Goal: Information Seeking & Learning: Check status

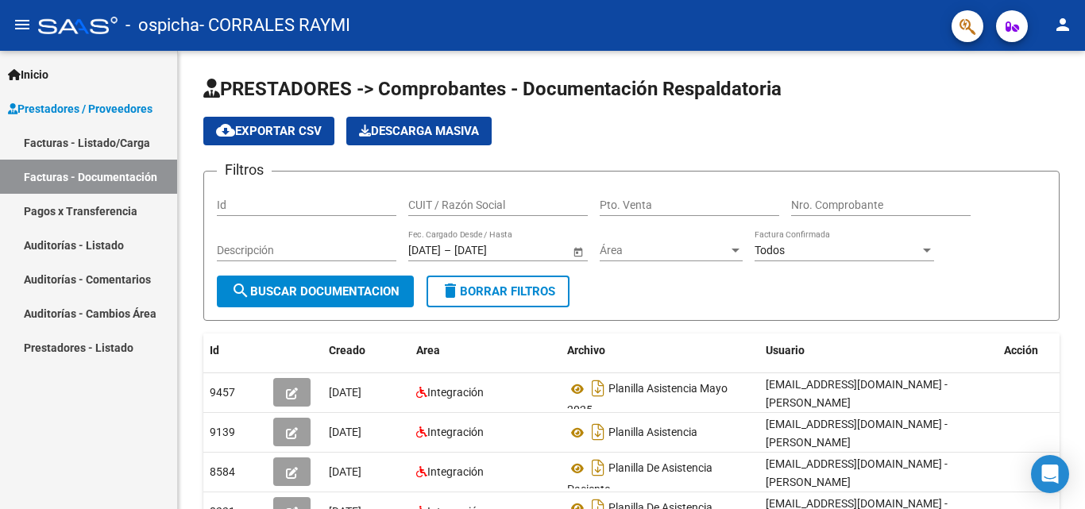
click at [152, 418] on div "Inicio Instructivos Contacto OS Prestadores / Proveedores Facturas - Listado/Ca…" at bounding box center [88, 280] width 177 height 458
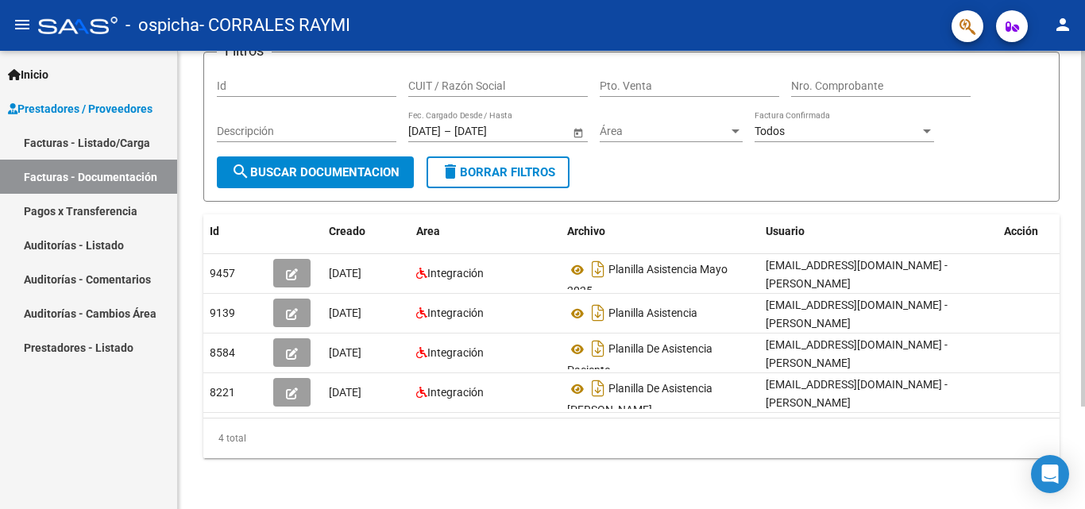
scroll to position [132, 0]
click at [1084, 442] on div at bounding box center [1083, 331] width 4 height 356
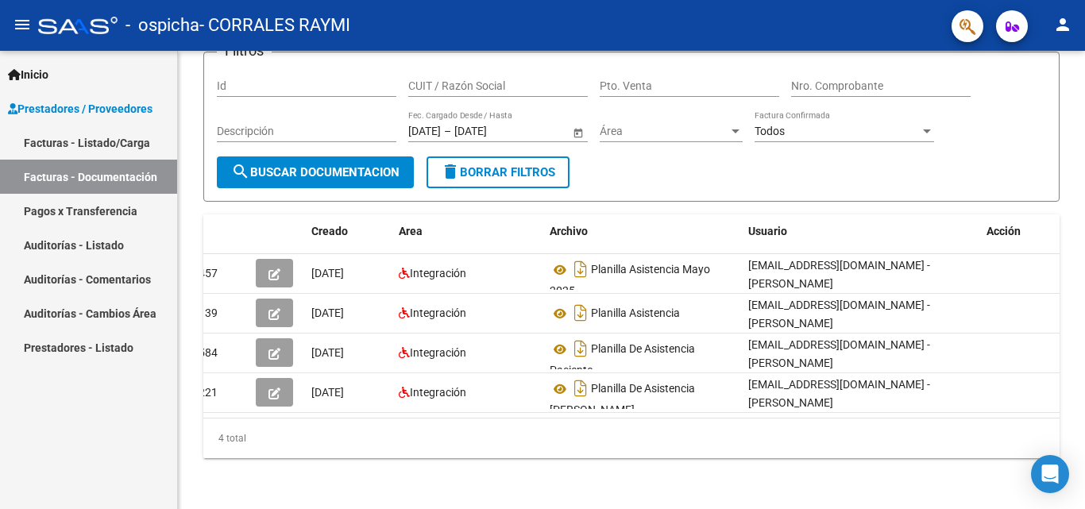
click at [98, 211] on link "Pagos x Transferencia" at bounding box center [88, 211] width 177 height 34
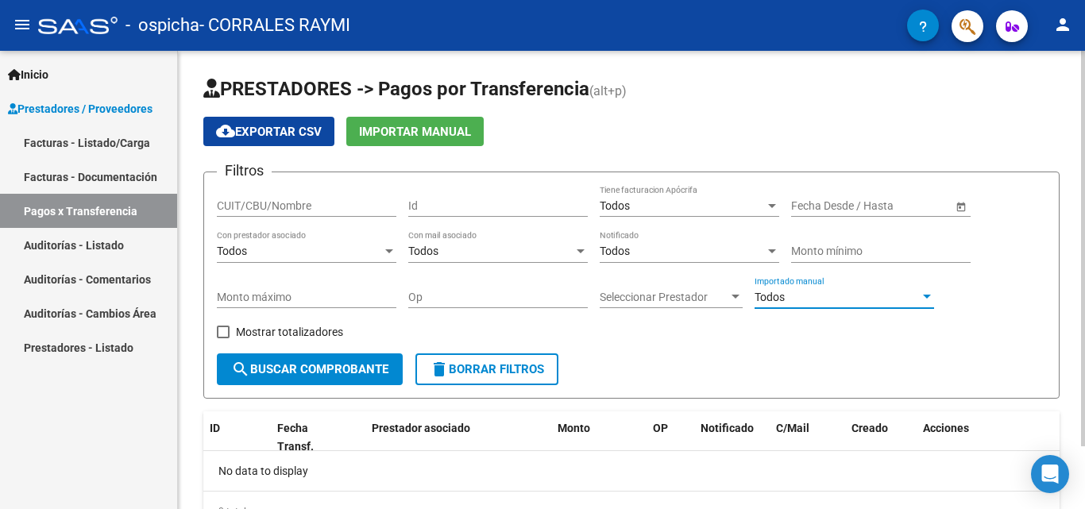
click at [791, 298] on div "Todos" at bounding box center [836, 298] width 165 height 14
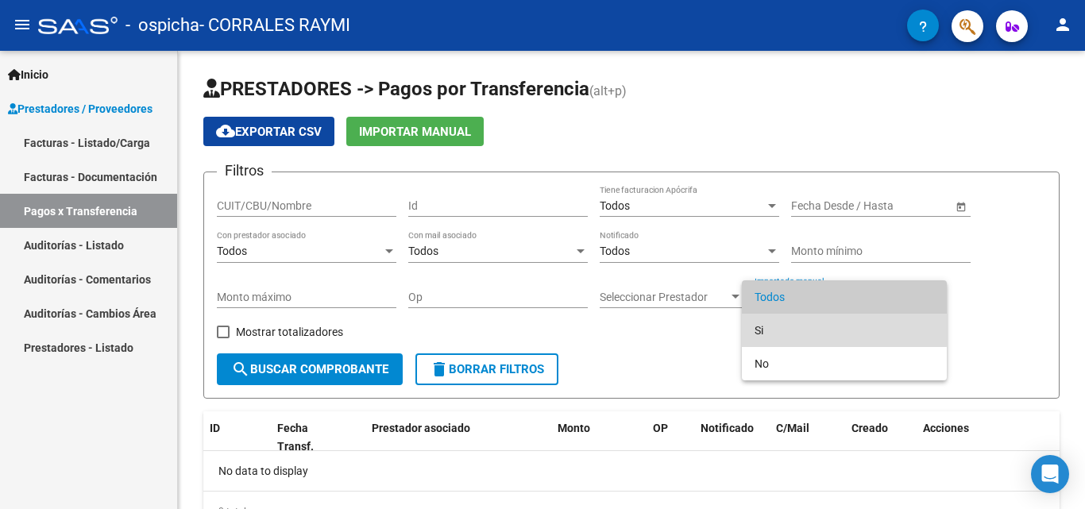
click at [776, 322] on span "Si" at bounding box center [843, 330] width 179 height 33
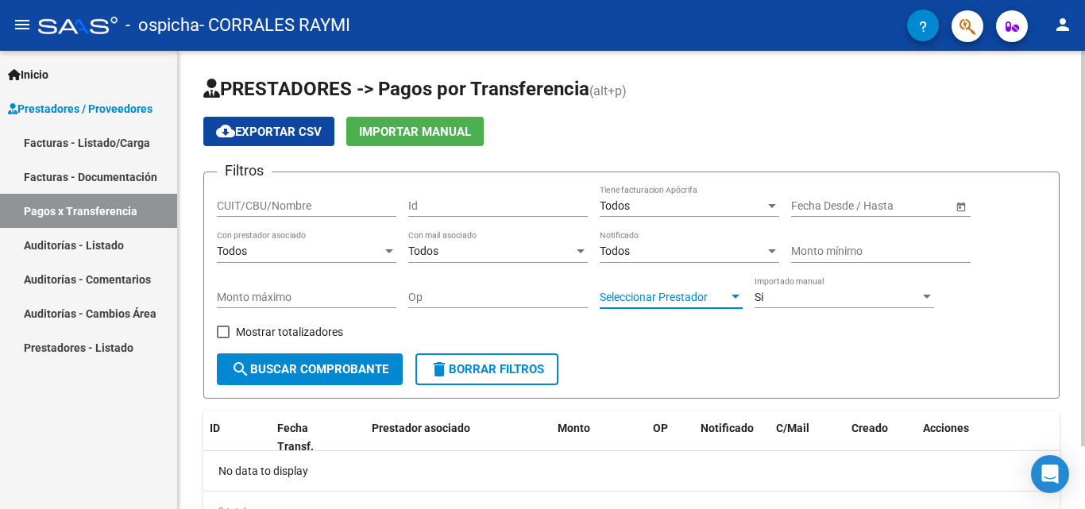
click at [731, 295] on div at bounding box center [735, 297] width 14 height 13
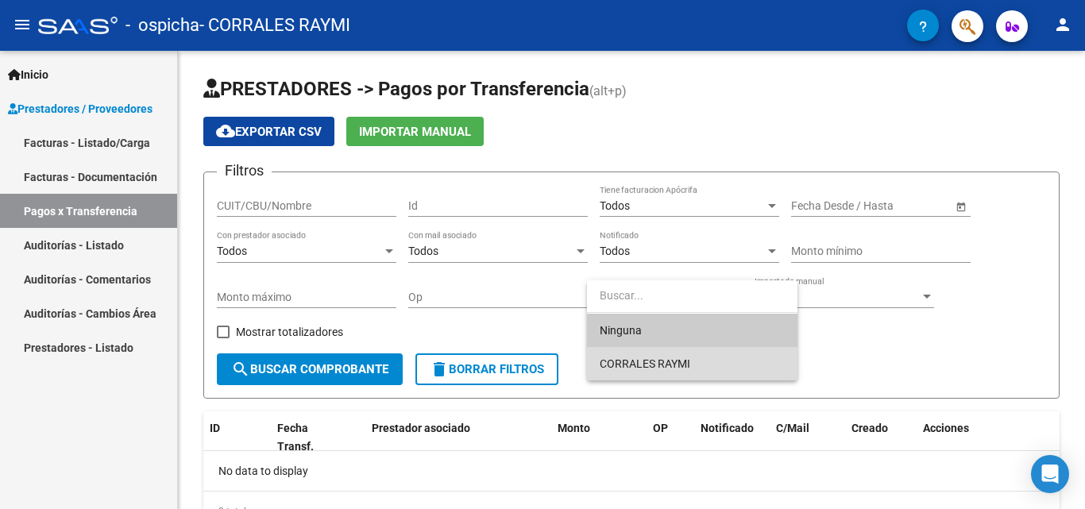
click at [692, 363] on span "CORRALES RAYMI" at bounding box center [692, 363] width 185 height 33
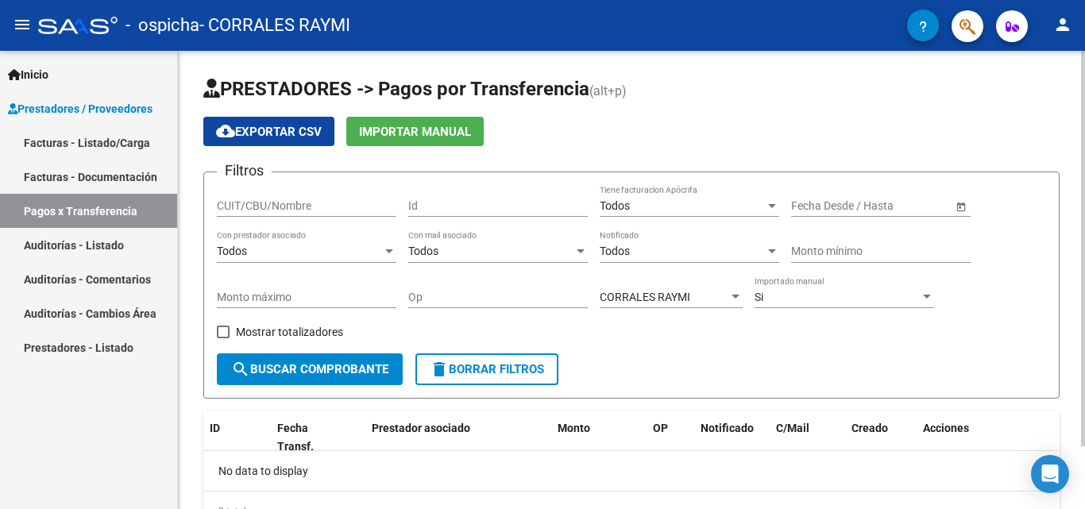
click at [467, 305] on div "Op" at bounding box center [497, 292] width 179 height 32
click at [771, 211] on div at bounding box center [772, 205] width 14 height 13
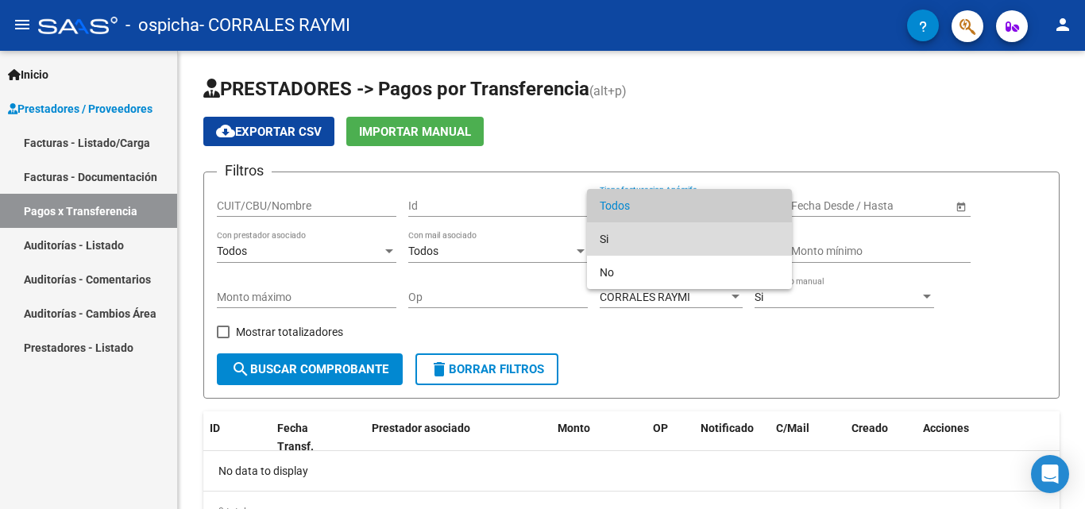
click at [757, 232] on span "Si" at bounding box center [689, 238] width 179 height 33
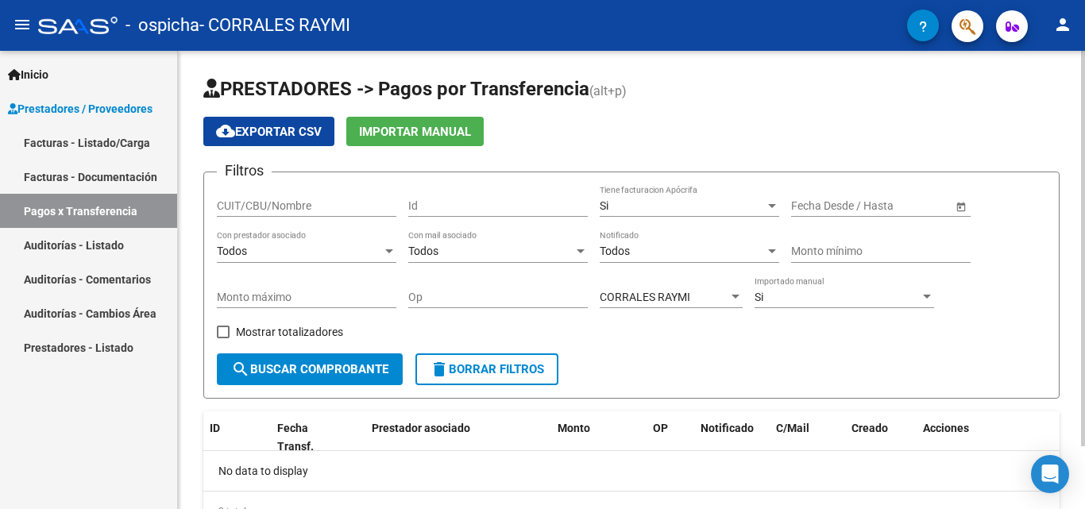
click at [959, 208] on span "Open calendar" at bounding box center [961, 206] width 38 height 38
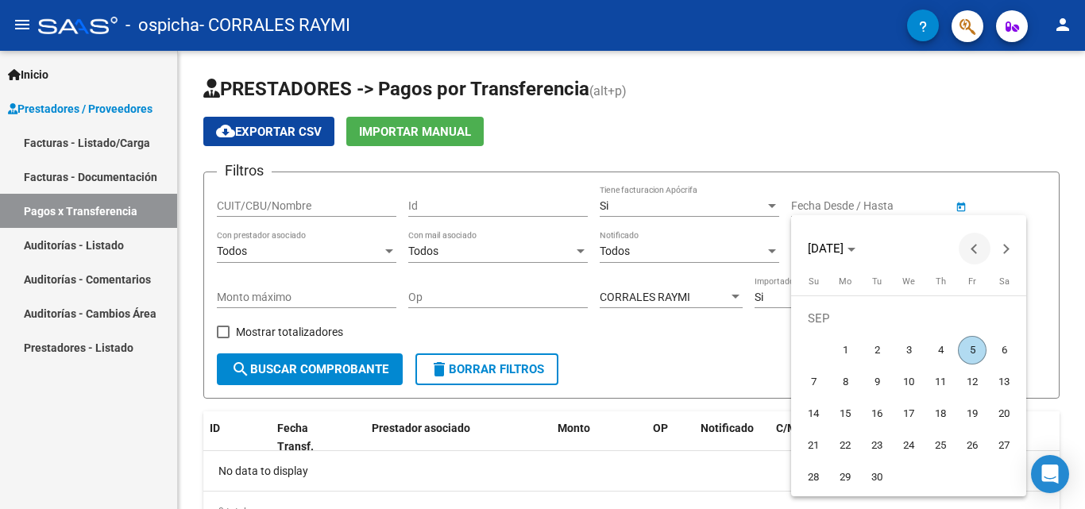
click at [972, 245] on span "Previous month" at bounding box center [975, 249] width 32 height 32
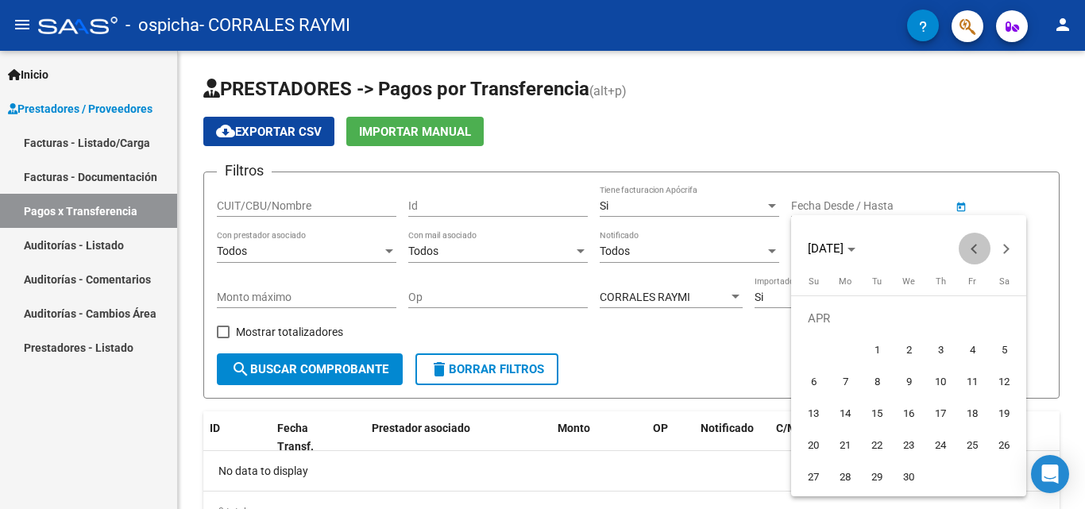
click at [972, 245] on span "Previous month" at bounding box center [975, 249] width 32 height 32
click at [1007, 243] on span "Next month" at bounding box center [1006, 249] width 32 height 32
click at [899, 254] on div "[DATE]" at bounding box center [908, 249] width 227 height 32
click at [843, 249] on span "[DATE]" at bounding box center [826, 248] width 36 height 14
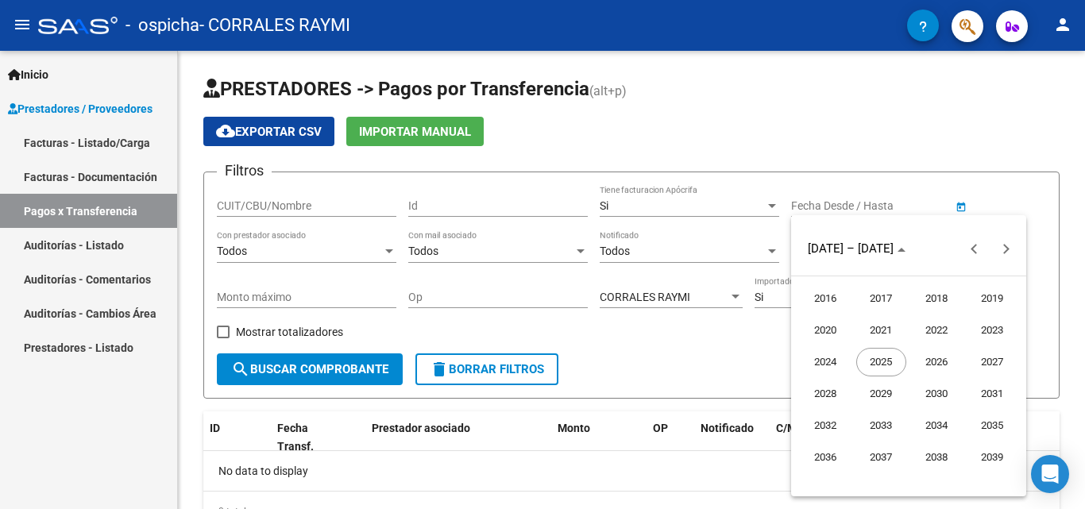
click at [648, 490] on div at bounding box center [542, 254] width 1085 height 509
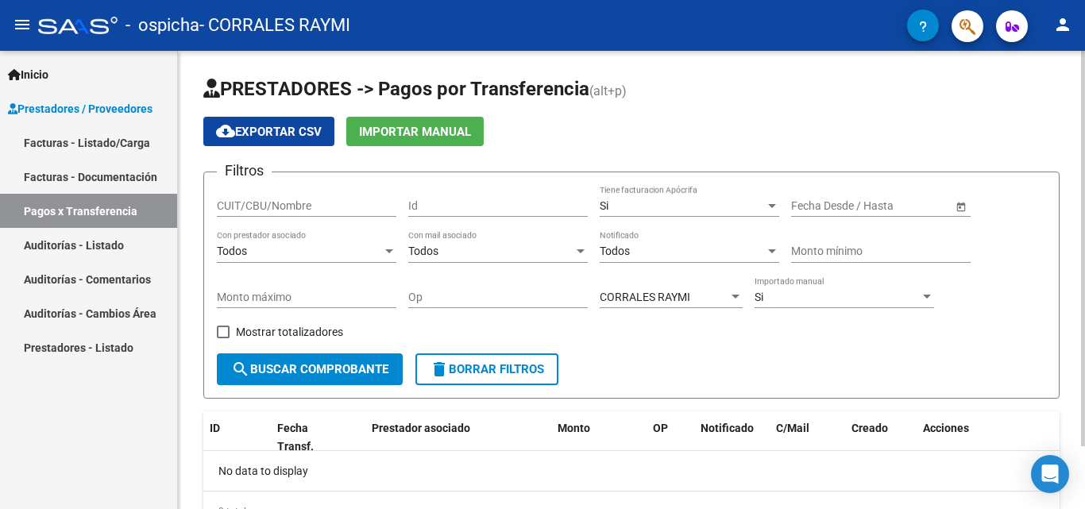
click at [1059, 195] on div "PRESTADORES -> Pagos por Transferencia (alt+p) cloud_download Exportar CSV Impo…" at bounding box center [633, 316] width 911 height 531
click at [1011, 24] on icon "button" at bounding box center [1012, 27] width 14 height 12
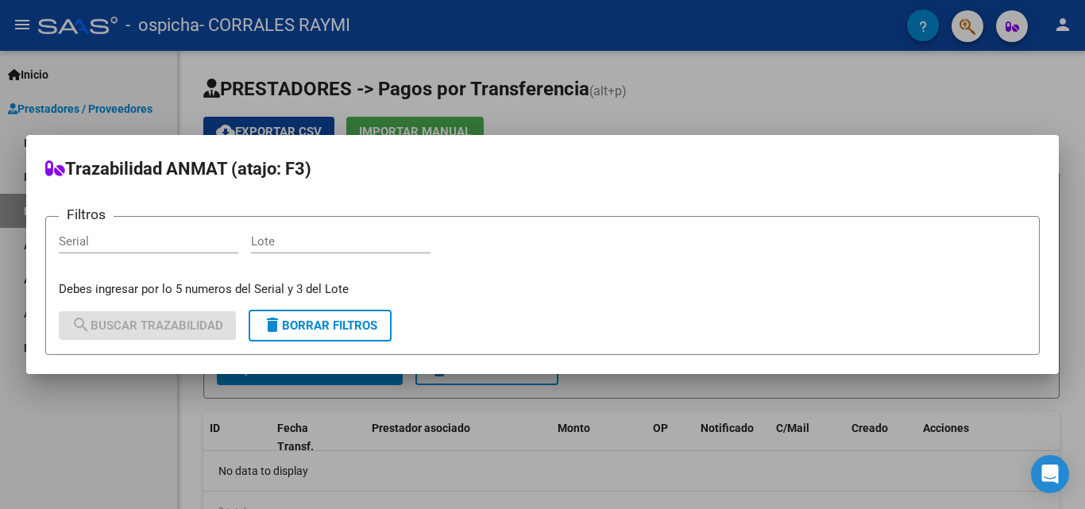
click at [1011, 24] on div at bounding box center [542, 254] width 1085 height 509
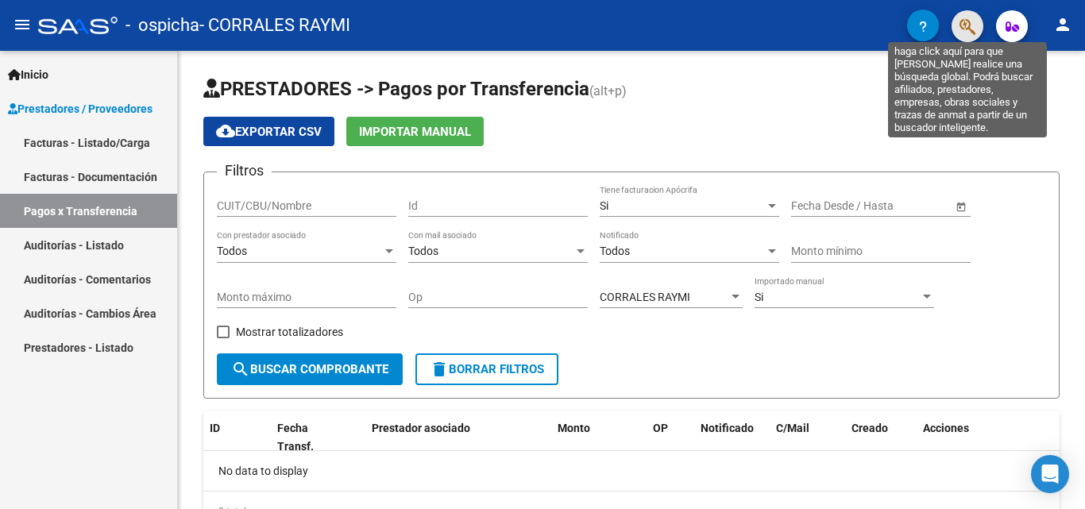
click at [970, 29] on icon "button" at bounding box center [967, 26] width 16 height 18
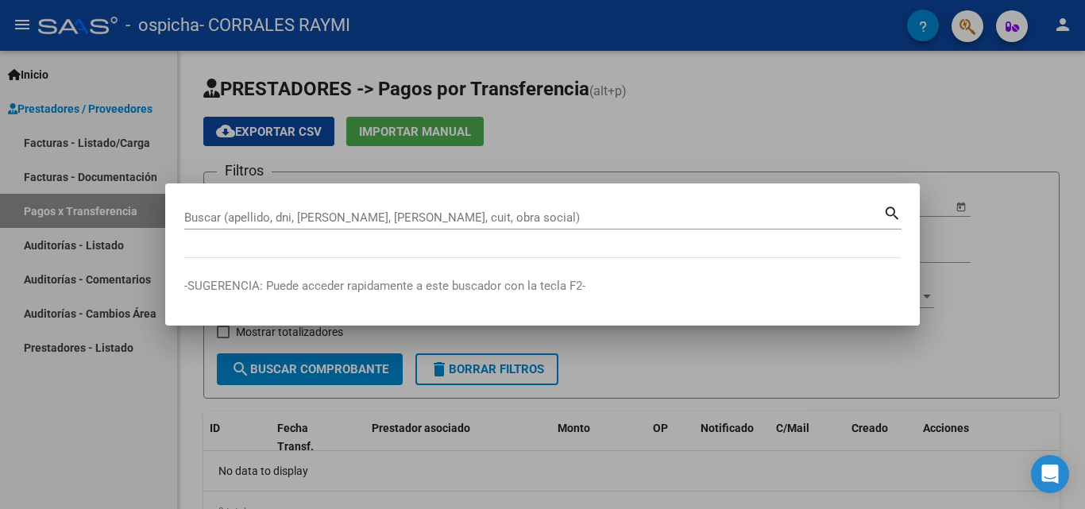
click at [905, 113] on div at bounding box center [542, 254] width 1085 height 509
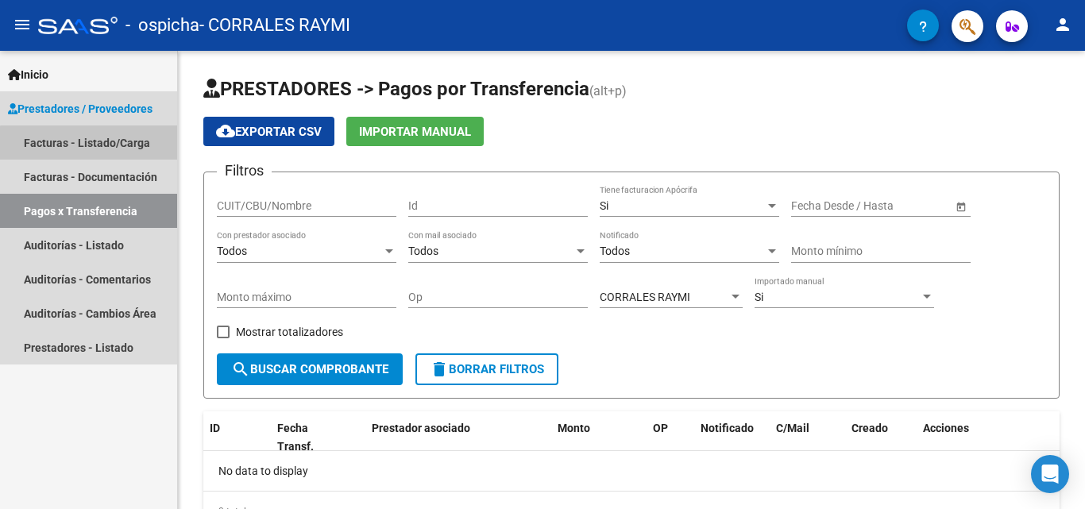
click at [106, 145] on link "Facturas - Listado/Carga" at bounding box center [88, 142] width 177 height 34
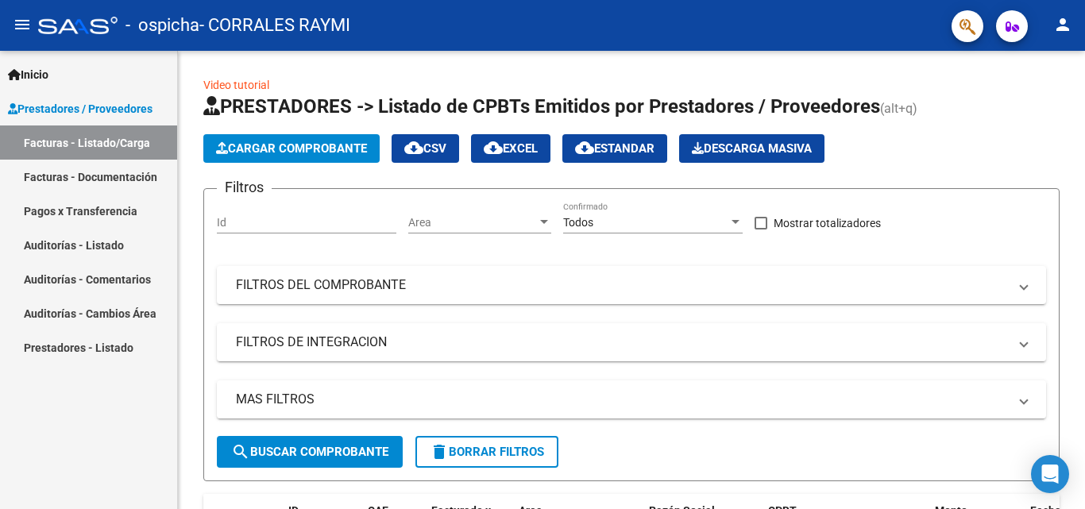
click at [115, 174] on link "Facturas - Documentación" at bounding box center [88, 177] width 177 height 34
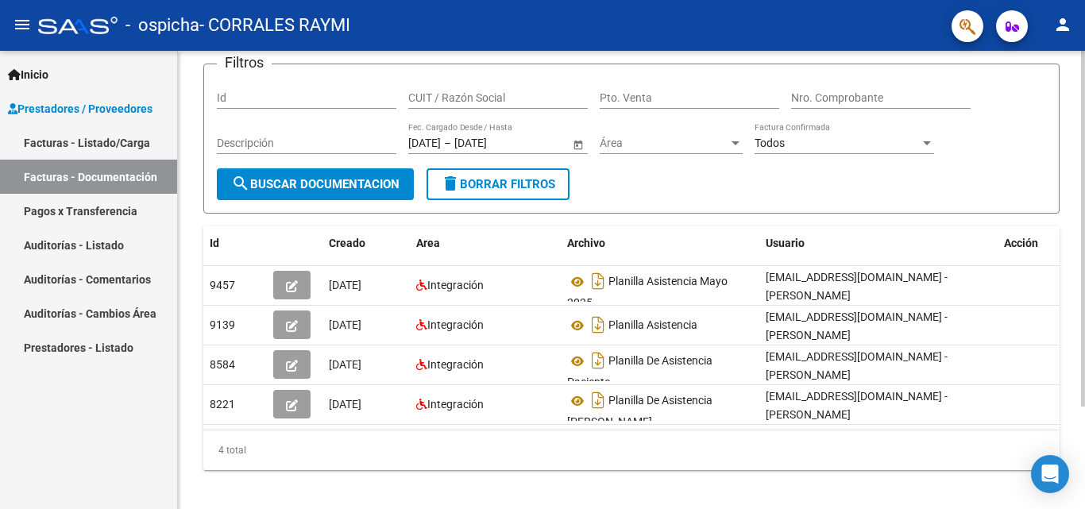
scroll to position [132, 0]
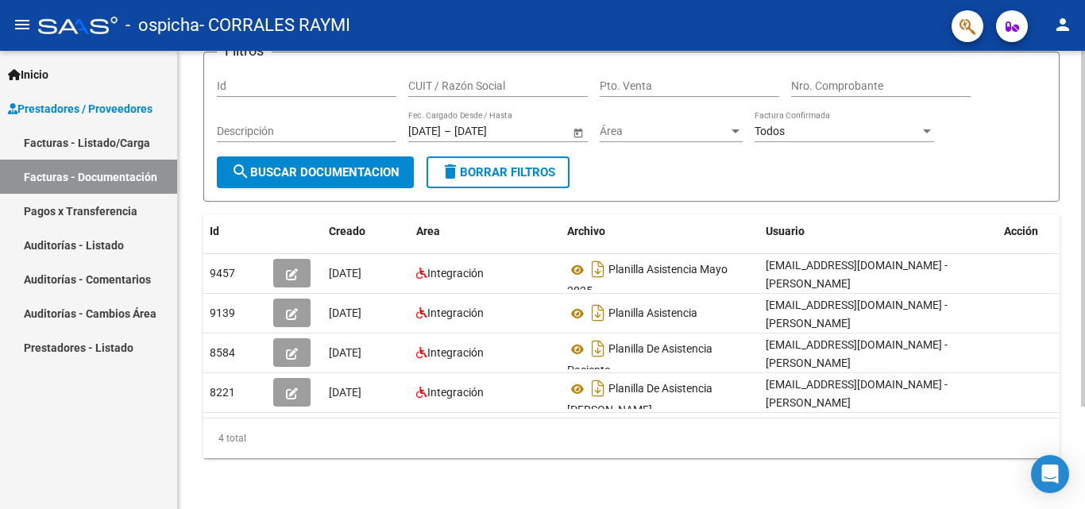
click at [1082, 467] on div at bounding box center [1083, 331] width 4 height 356
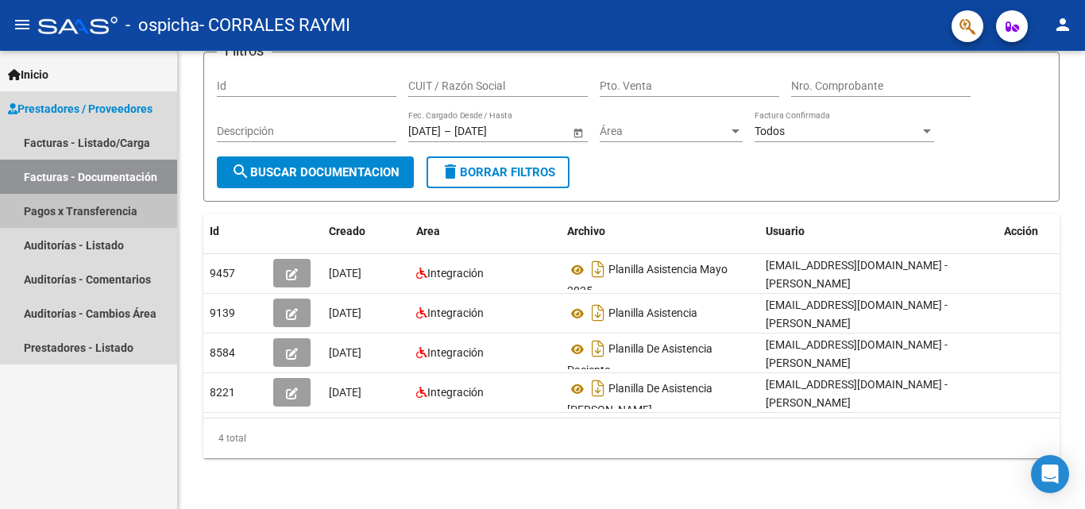
click at [122, 203] on link "Pagos x Transferencia" at bounding box center [88, 211] width 177 height 34
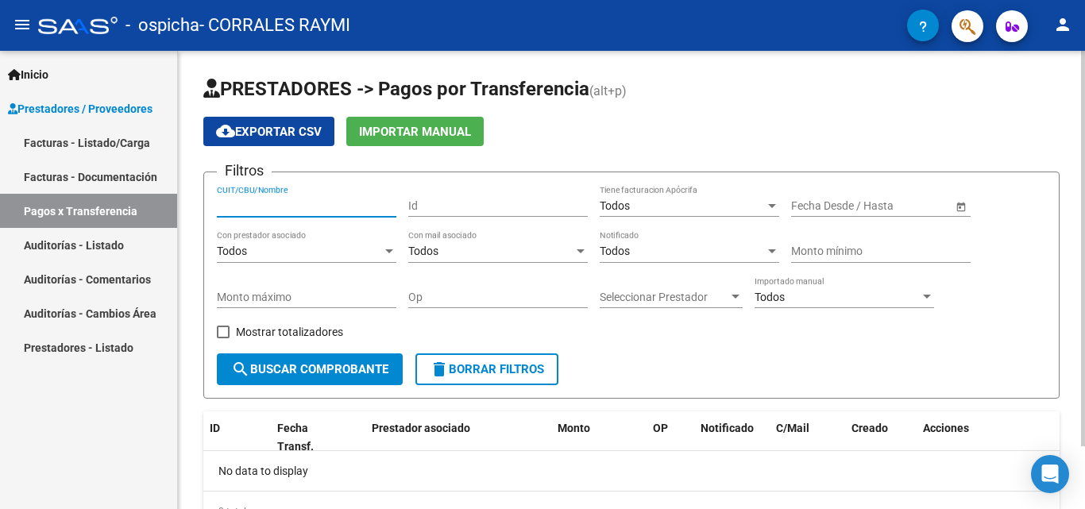
click at [263, 205] on input "CUIT/CBU/Nombre" at bounding box center [306, 206] width 179 height 14
type input "[PERSON_NAME]"
click at [681, 213] on div "Todos Tiene facturacion Apócrifa" at bounding box center [689, 201] width 179 height 32
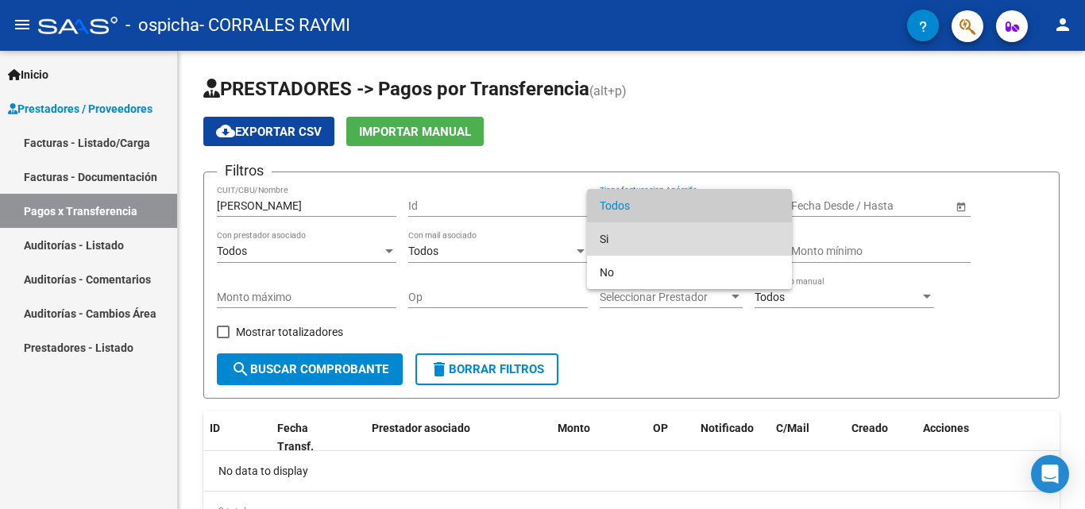
click at [660, 230] on span "Si" at bounding box center [689, 238] width 179 height 33
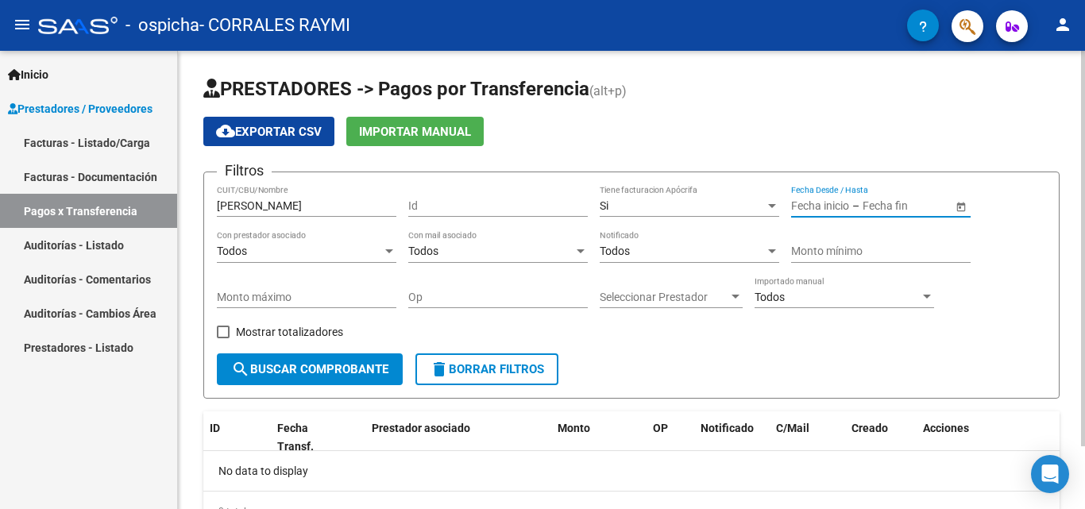
click at [819, 203] on input "text" at bounding box center [820, 206] width 58 height 14
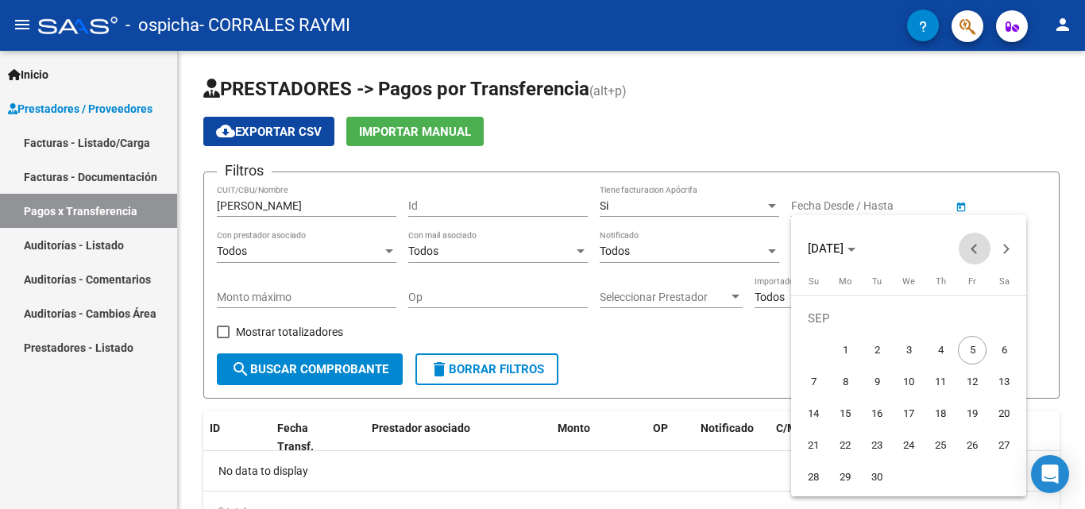
click at [972, 247] on button "Previous month" at bounding box center [975, 249] width 32 height 32
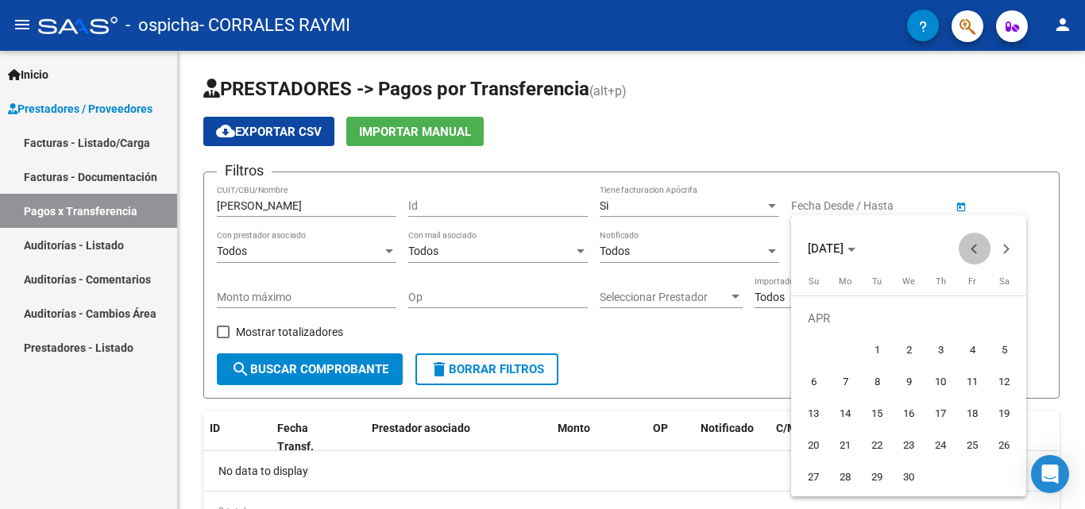
click at [972, 247] on button "Previous month" at bounding box center [975, 249] width 32 height 32
click at [1004, 318] on span "1" at bounding box center [1004, 318] width 29 height 29
type input "[DATE]"
click at [986, 207] on div at bounding box center [542, 254] width 1085 height 509
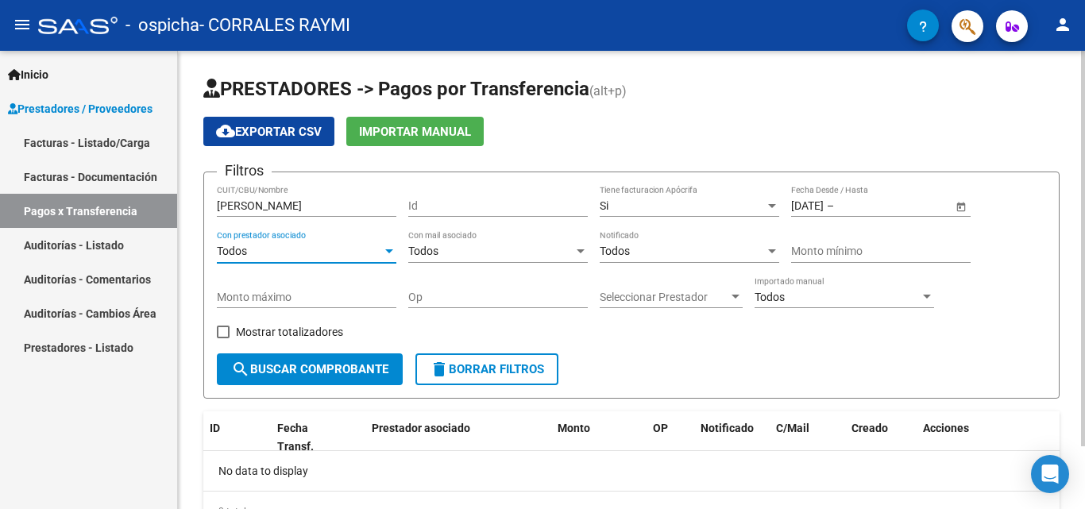
click at [384, 249] on div at bounding box center [389, 251] width 14 height 13
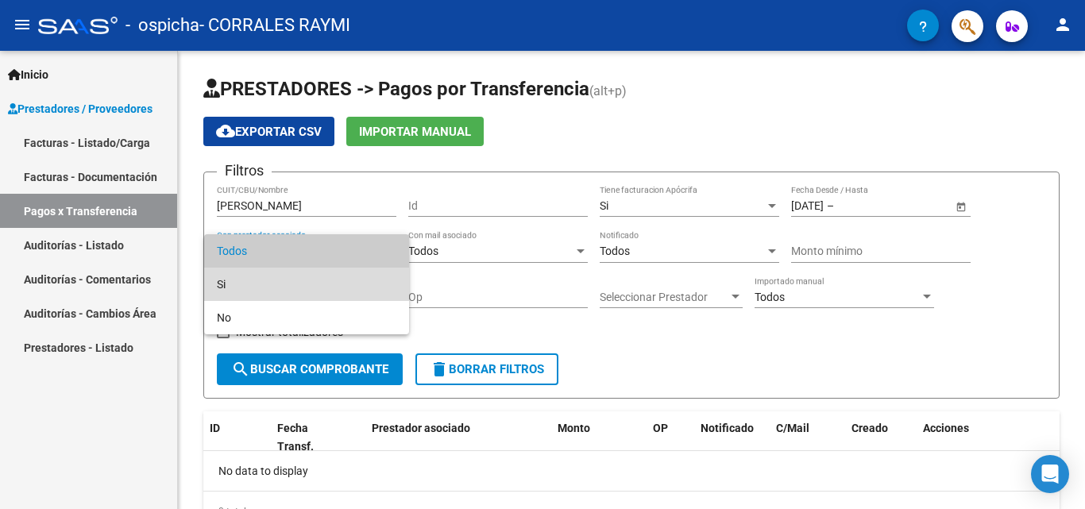
click at [332, 291] on span "Si" at bounding box center [306, 284] width 179 height 33
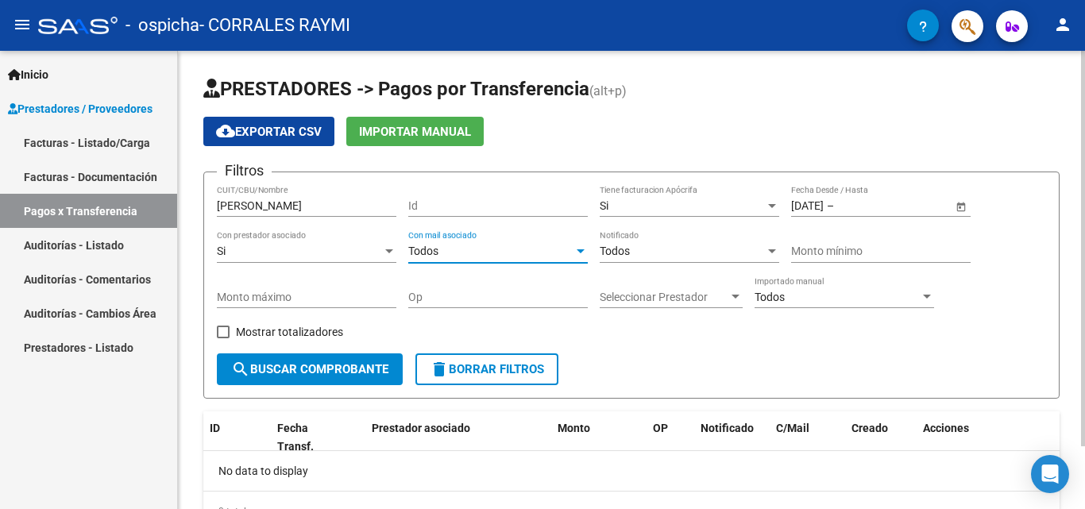
click at [544, 245] on div "Todos" at bounding box center [490, 252] width 165 height 14
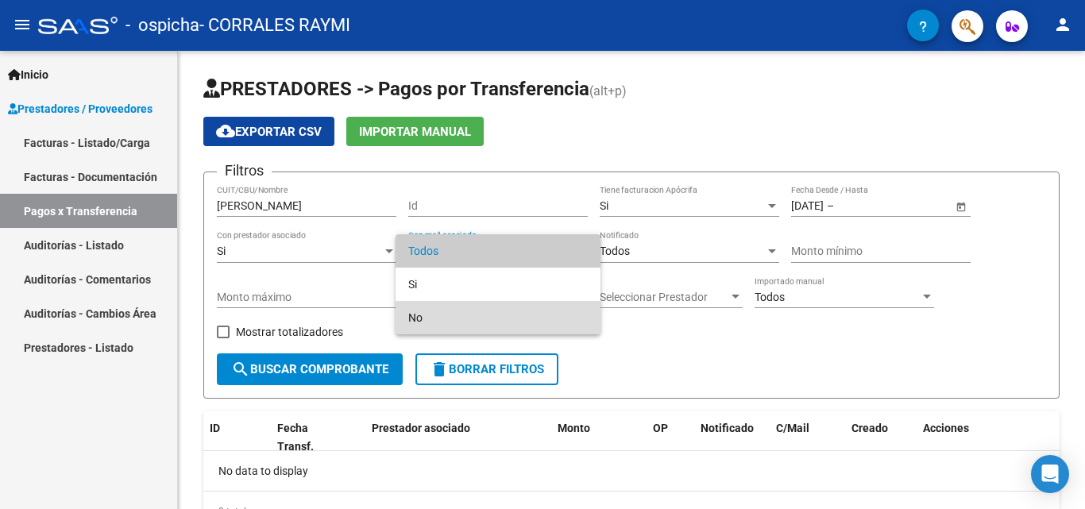
click at [415, 312] on span "No" at bounding box center [497, 317] width 179 height 33
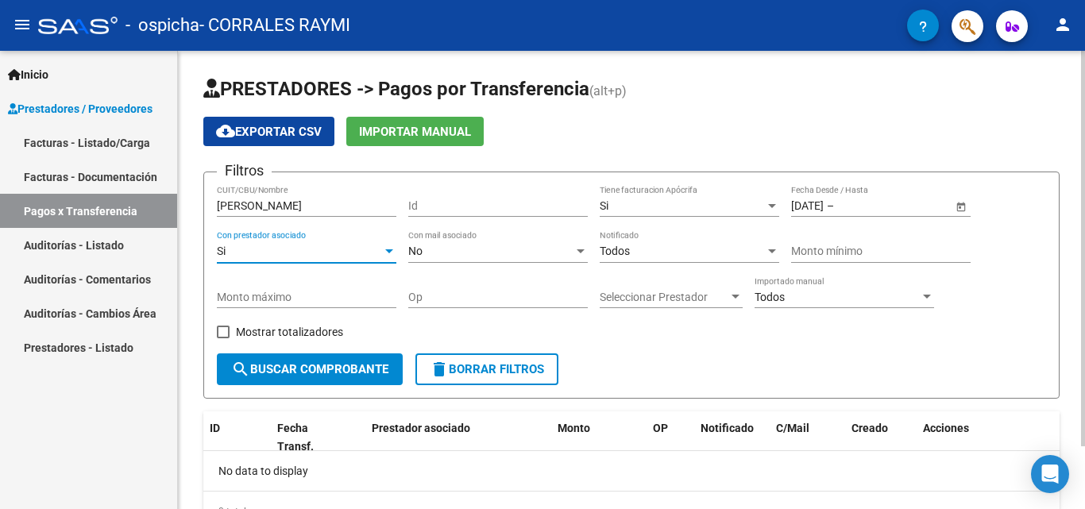
click at [389, 248] on div at bounding box center [389, 251] width 14 height 13
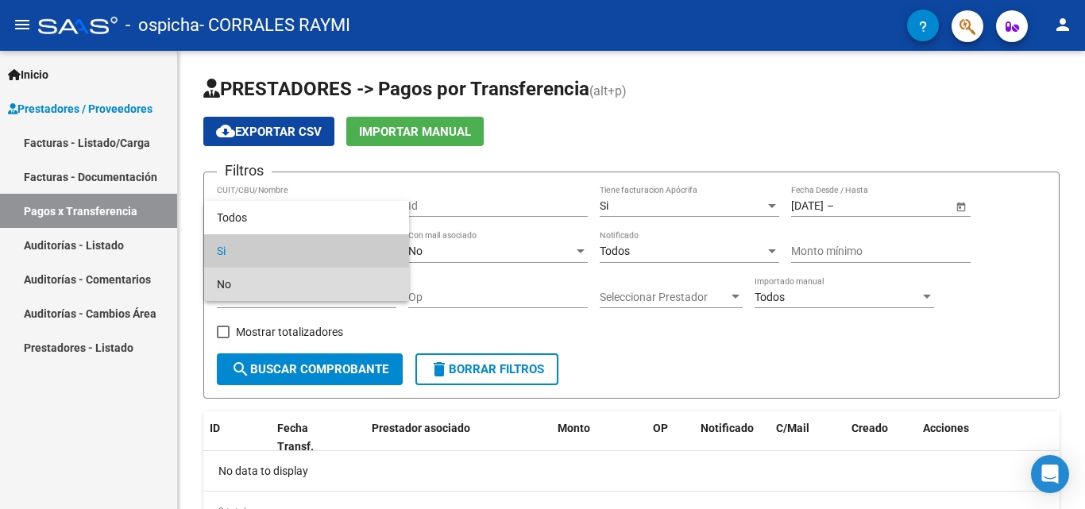
click at [372, 280] on span "No" at bounding box center [306, 284] width 179 height 33
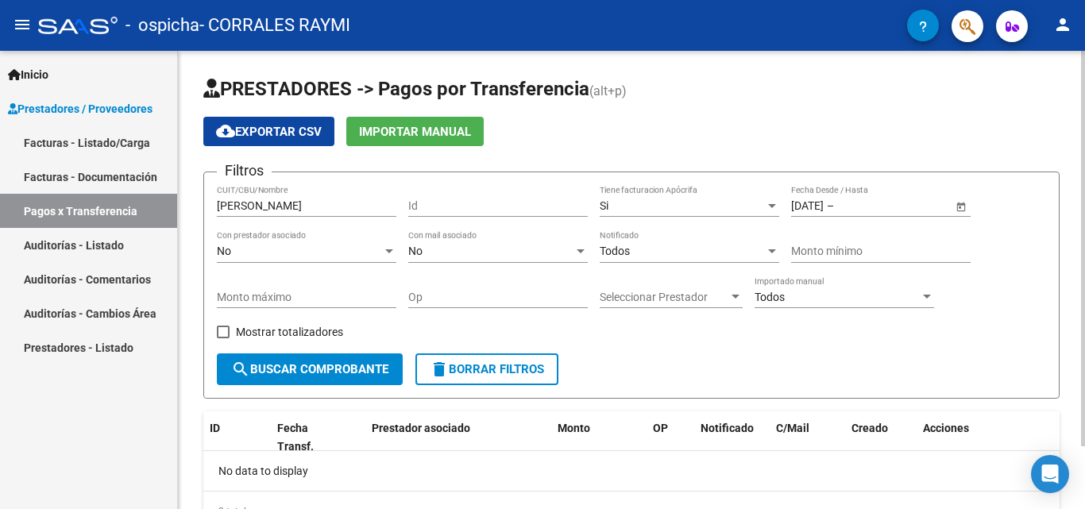
click at [760, 243] on div "Todos Notificado" at bounding box center [689, 247] width 179 height 32
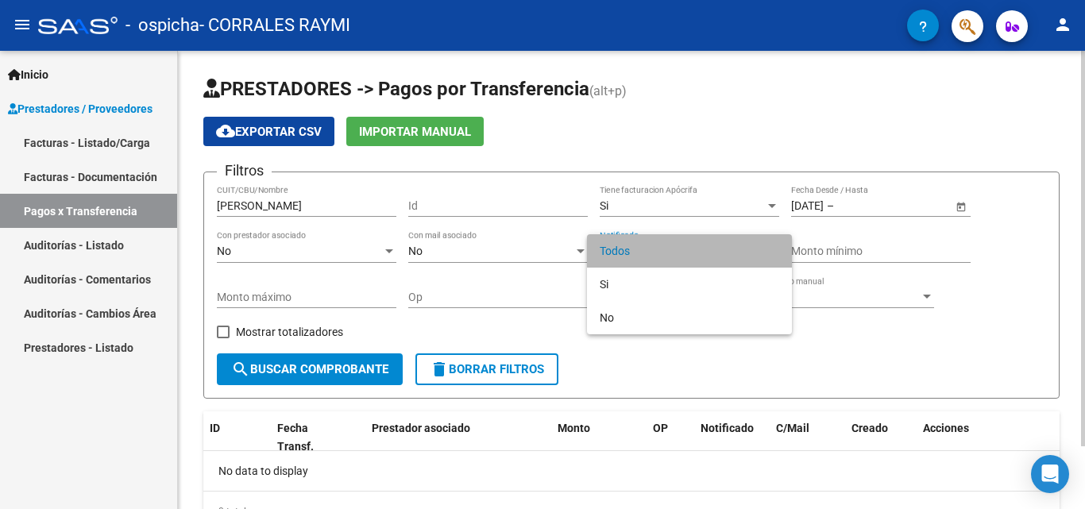
click at [760, 243] on span "Todos" at bounding box center [689, 250] width 179 height 33
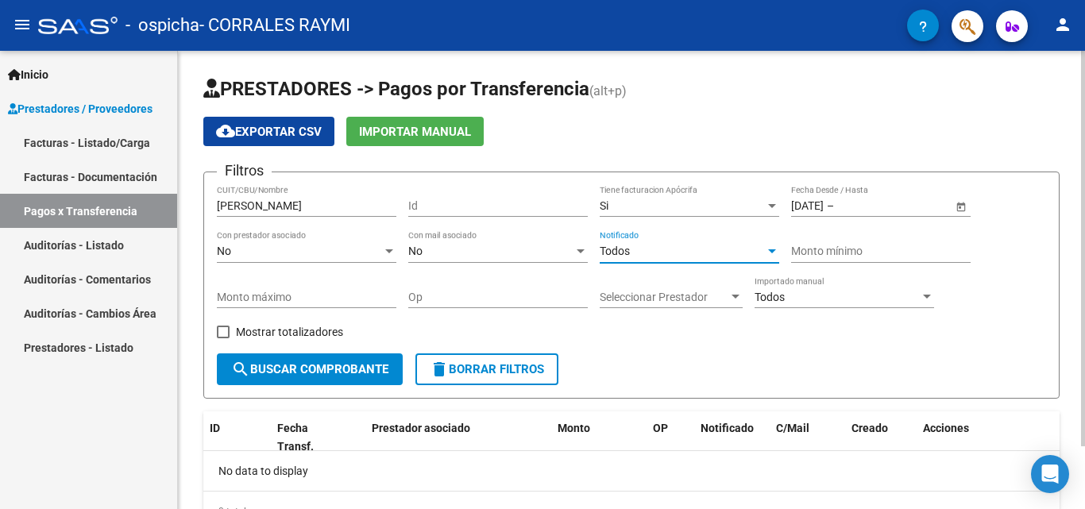
click at [730, 294] on div at bounding box center [735, 297] width 14 height 13
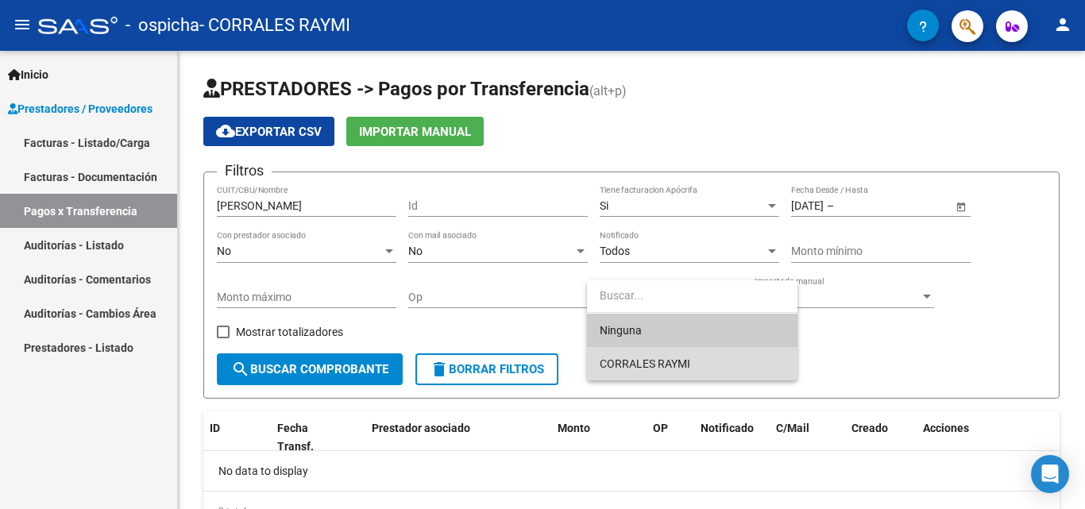
click at [695, 358] on span "CORRALES RAYMI" at bounding box center [692, 363] width 185 height 33
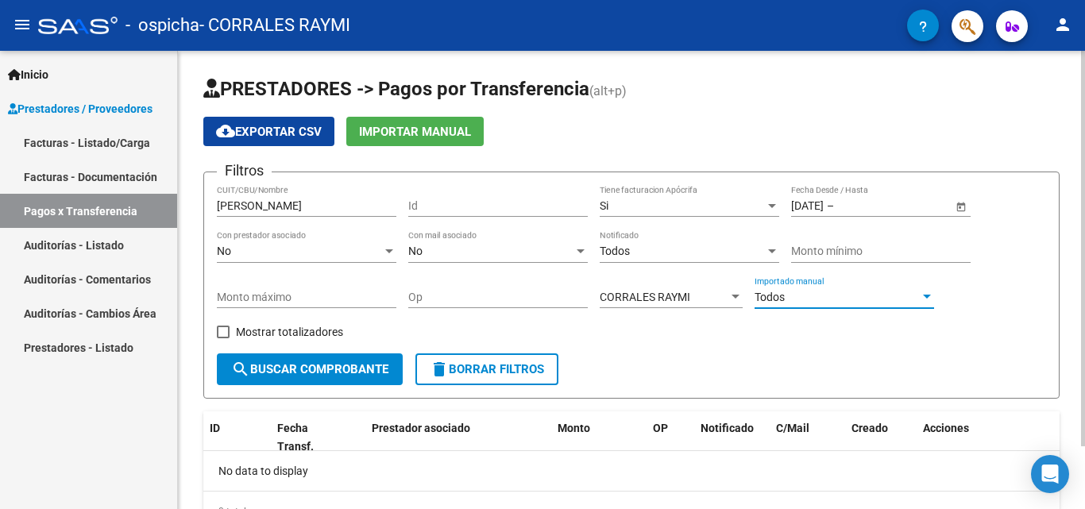
click at [919, 291] on div "Todos" at bounding box center [836, 298] width 165 height 14
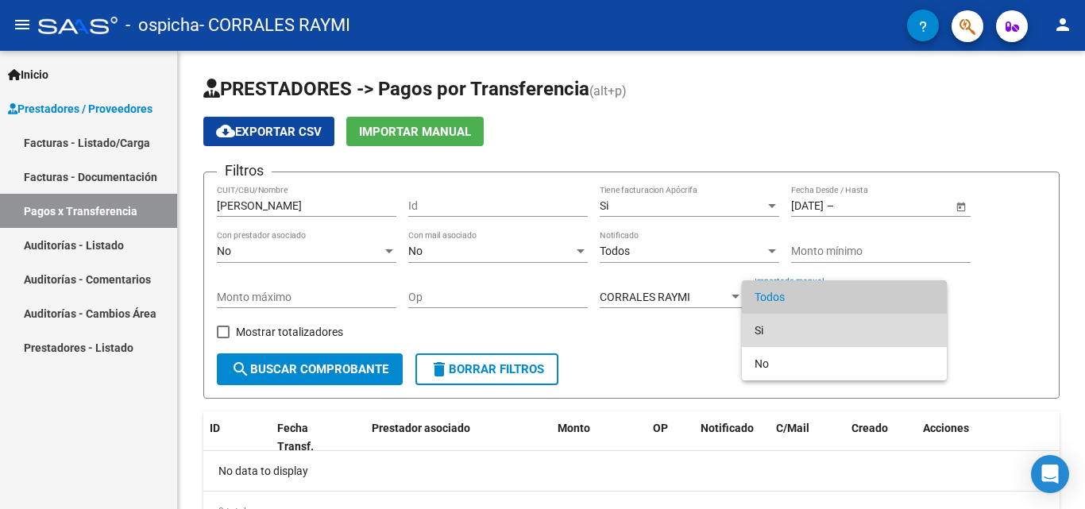
click at [849, 334] on span "Si" at bounding box center [843, 330] width 179 height 33
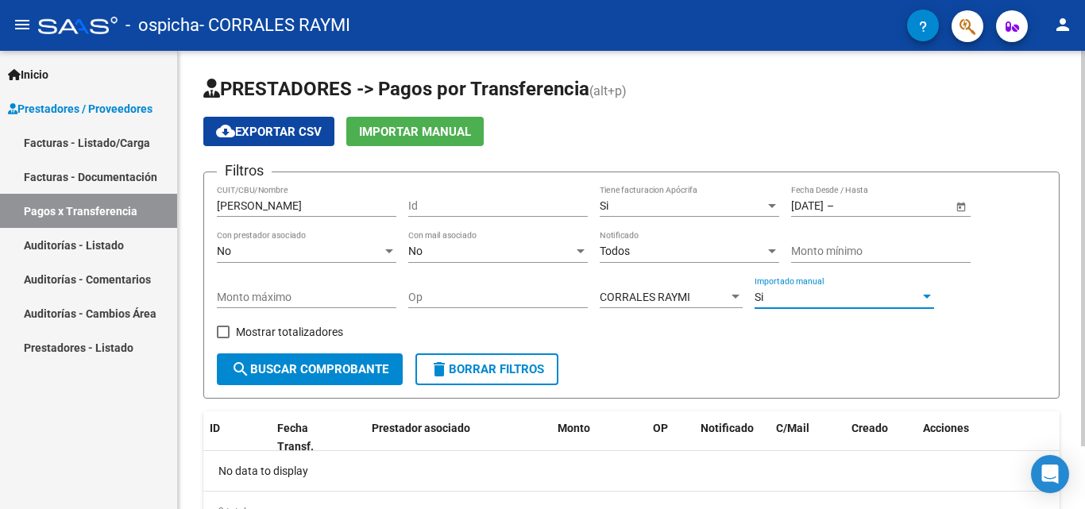
click at [923, 297] on div at bounding box center [927, 297] width 8 height 4
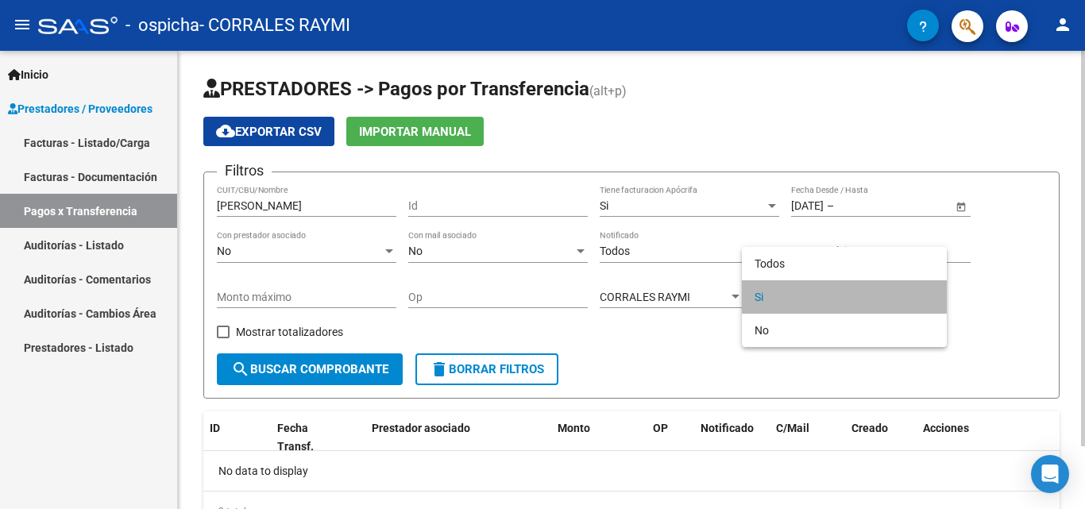
click at [923, 297] on span "Si" at bounding box center [843, 296] width 179 height 33
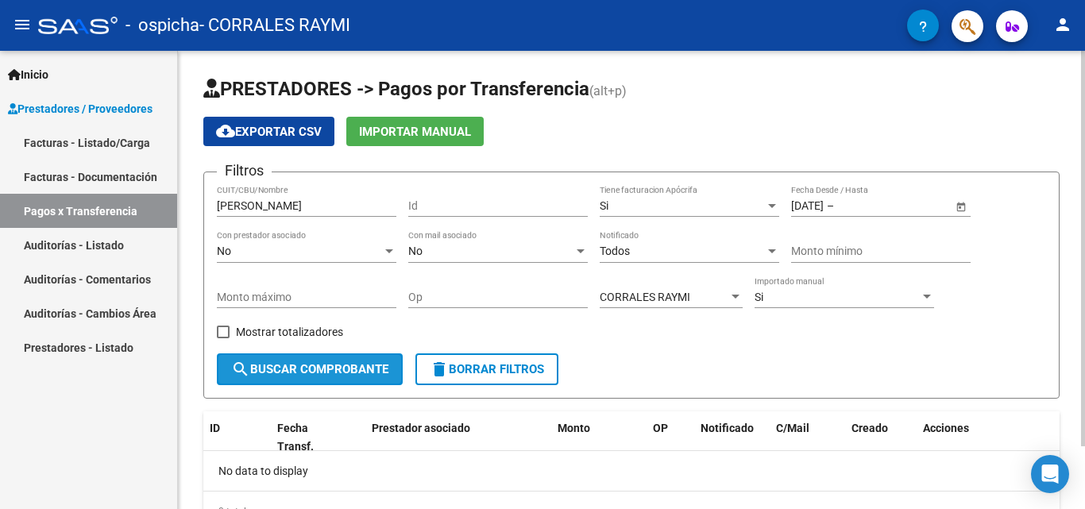
click at [344, 365] on span "search Buscar Comprobante" at bounding box center [309, 369] width 157 height 14
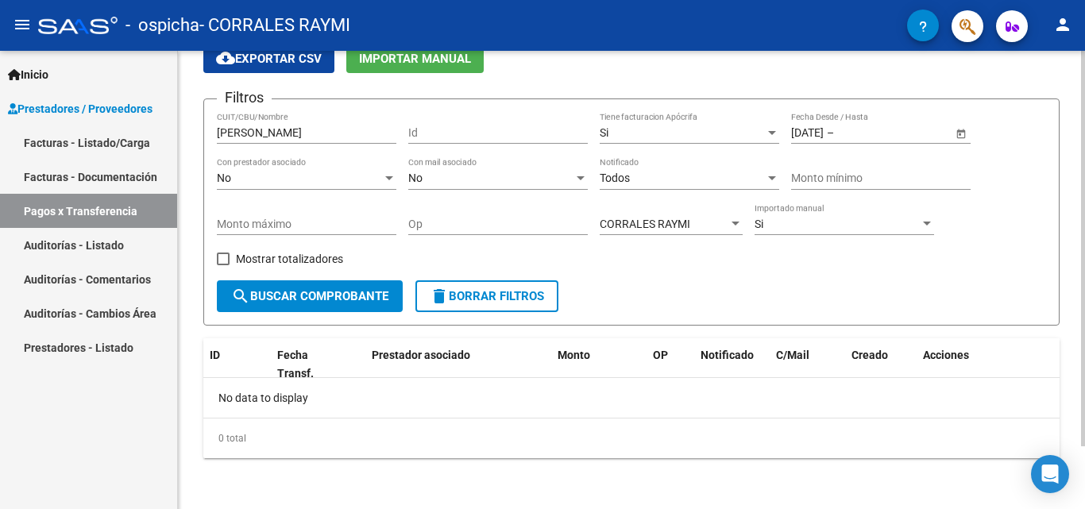
scroll to position [41, 0]
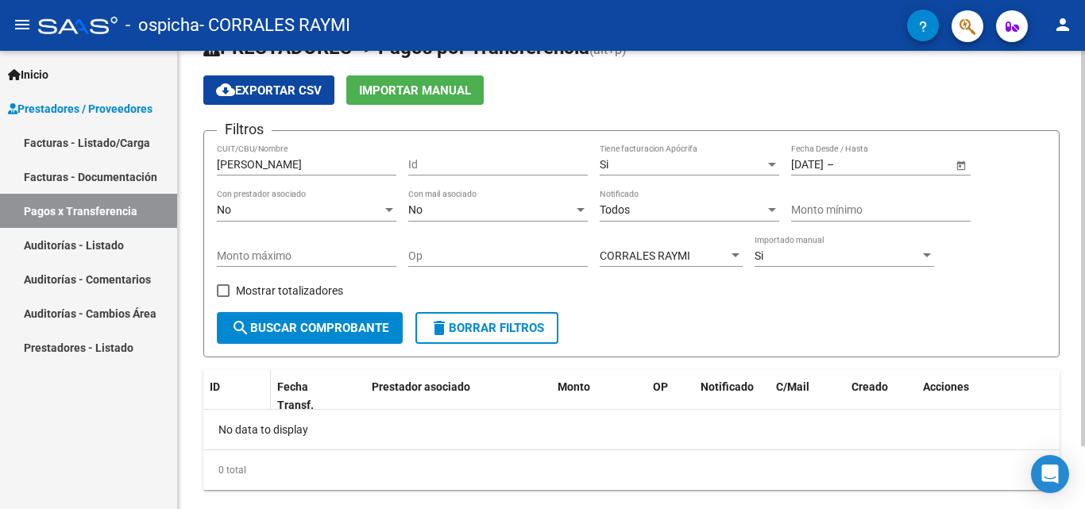
click at [218, 385] on span "ID" at bounding box center [215, 386] width 10 height 13
click at [299, 394] on div "Fecha Transf." at bounding box center [306, 396] width 59 height 37
click at [297, 380] on span "Fecha Transf." at bounding box center [295, 395] width 37 height 31
click at [391, 388] on span "Prestador asociado" at bounding box center [421, 386] width 98 height 13
click at [574, 385] on span "Monto" at bounding box center [574, 386] width 33 height 13
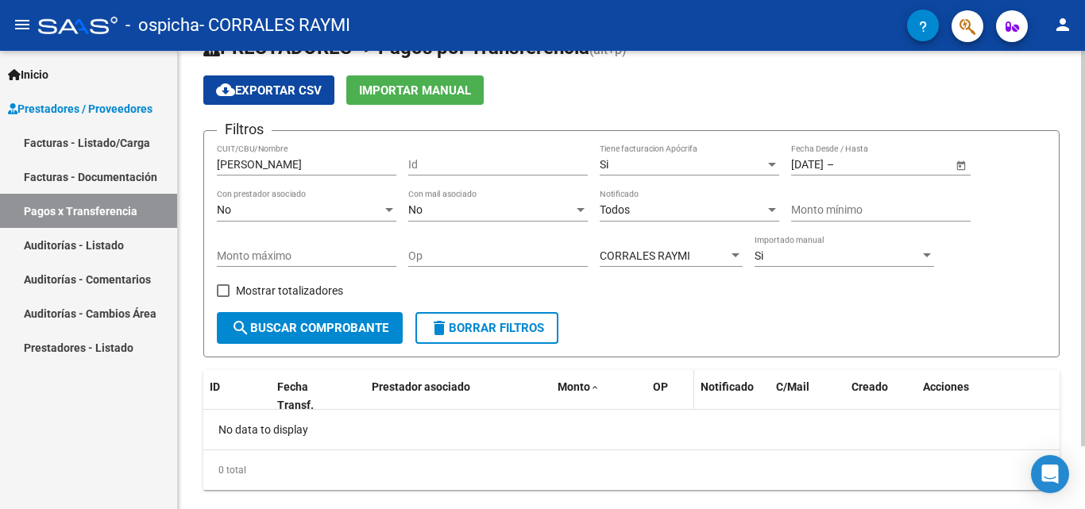
click at [659, 388] on span "OP" at bounding box center [660, 386] width 15 height 13
click at [739, 384] on span "Notificado" at bounding box center [726, 386] width 53 height 13
click at [784, 385] on span "C/Mail" at bounding box center [792, 386] width 33 height 13
click at [870, 387] on span "Creado" at bounding box center [869, 386] width 37 height 13
click at [936, 384] on span "Acciones" at bounding box center [946, 386] width 46 height 13
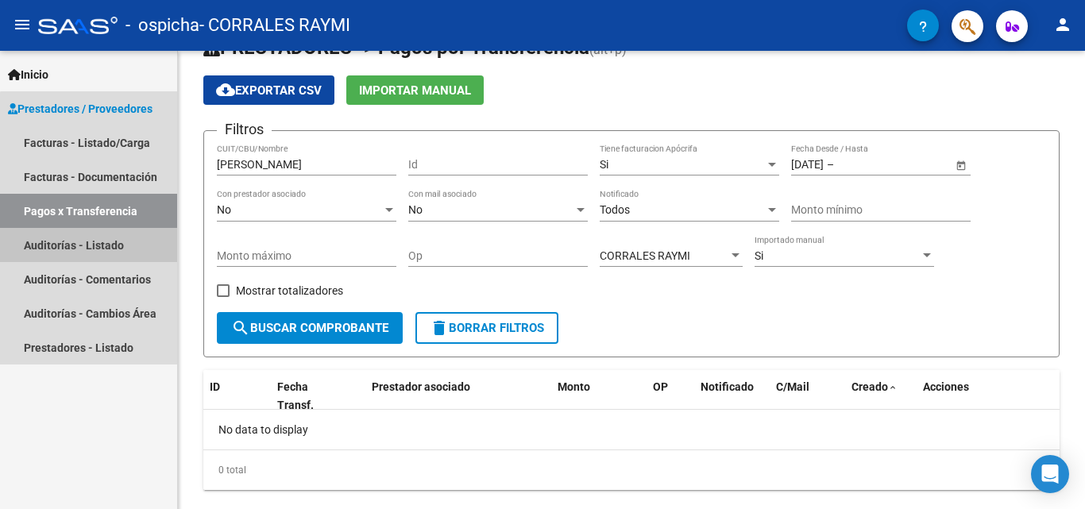
click at [130, 237] on link "Auditorías - Listado" at bounding box center [88, 245] width 177 height 34
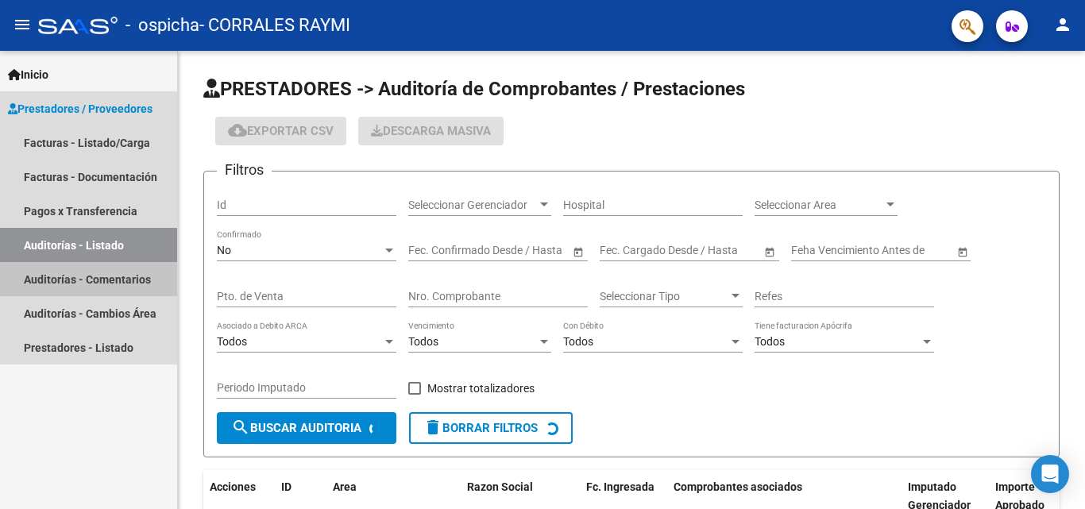
click at [119, 286] on link "Auditorías - Comentarios" at bounding box center [88, 279] width 177 height 34
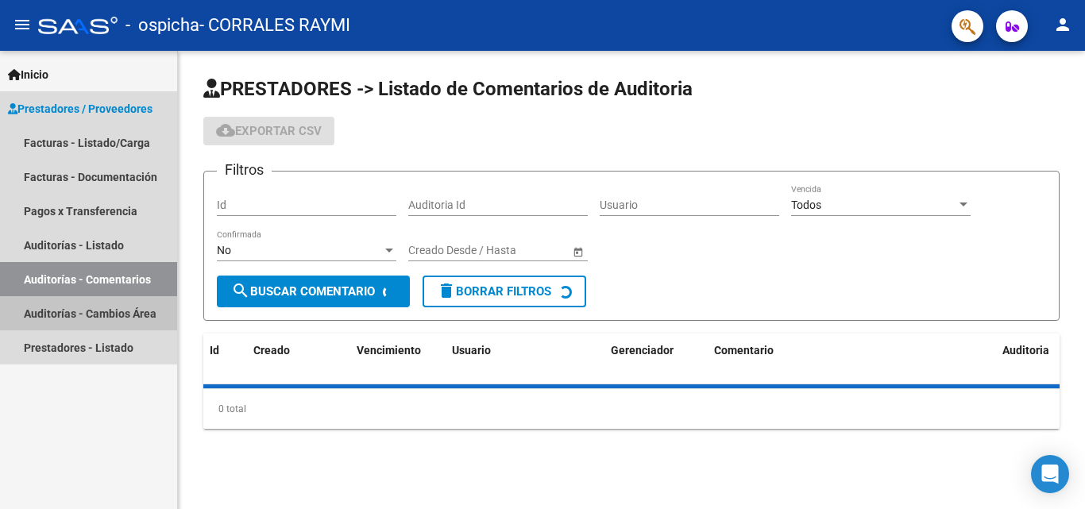
click at [118, 314] on link "Auditorías - Cambios Área" at bounding box center [88, 313] width 177 height 34
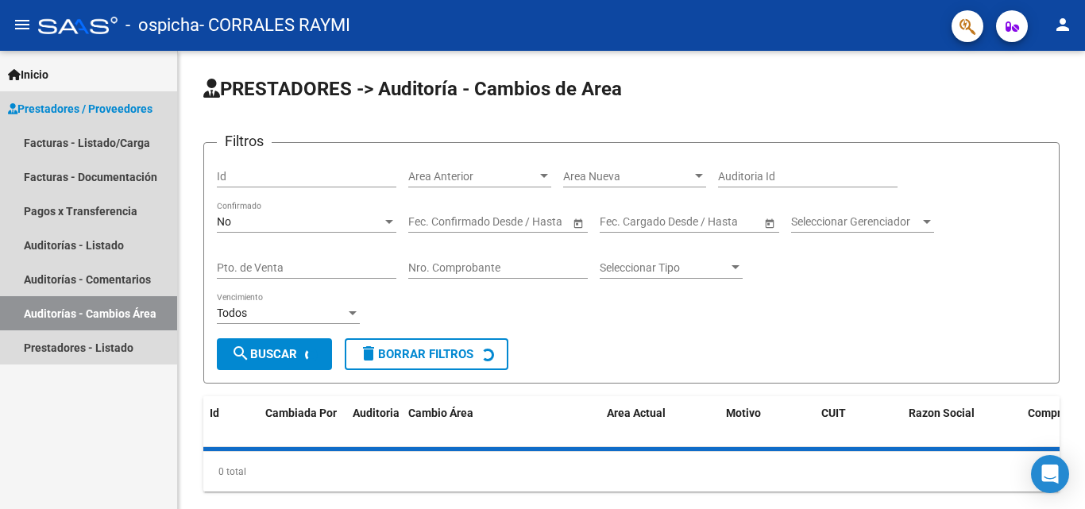
click at [105, 110] on span "Prestadores / Proveedores" at bounding box center [80, 108] width 145 height 17
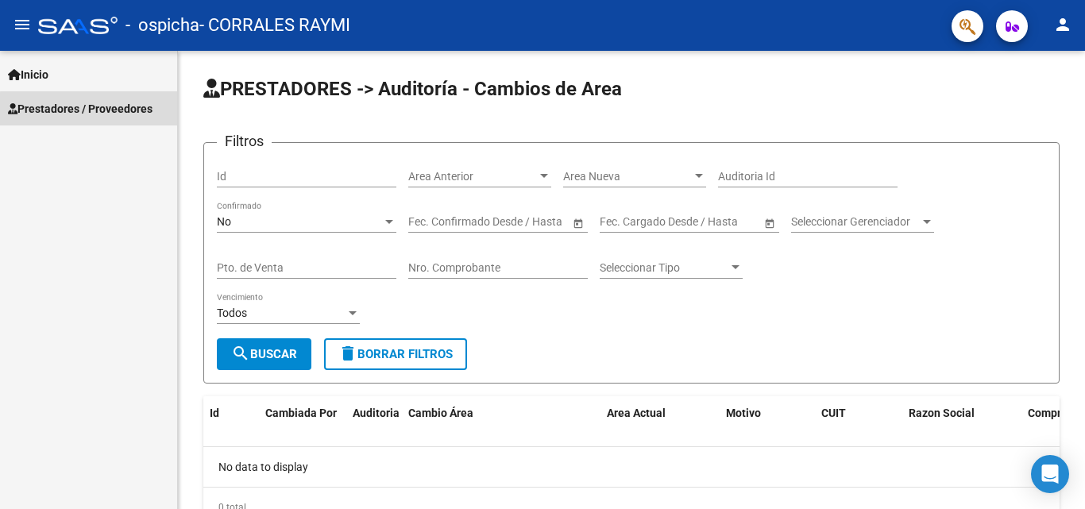
click at [105, 110] on span "Prestadores / Proveedores" at bounding box center [80, 108] width 145 height 17
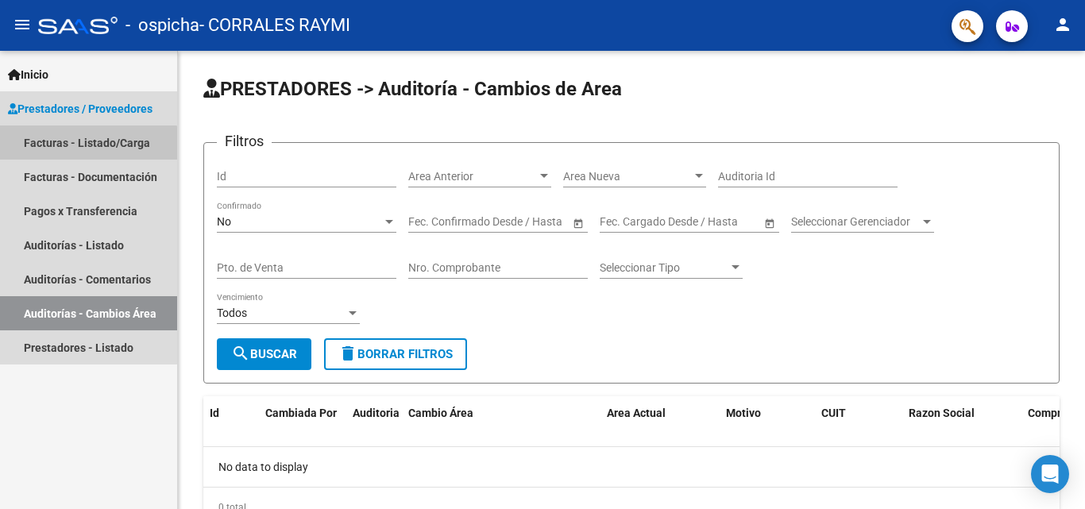
click at [76, 149] on link "Facturas - Listado/Carga" at bounding box center [88, 142] width 177 height 34
